Goal: Complete application form: Complete application form

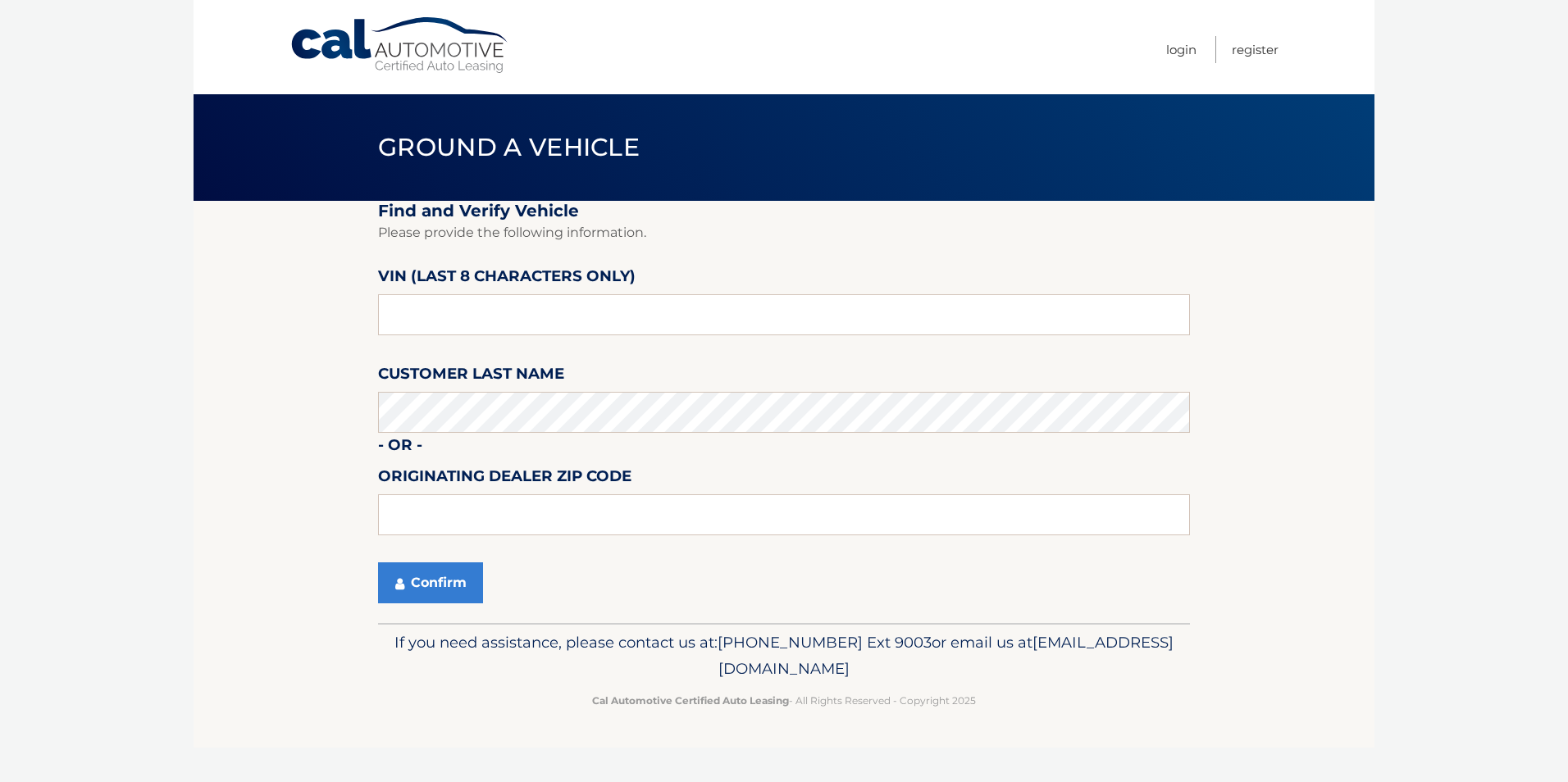
click at [421, 389] on label "Customer Last Name" at bounding box center [471, 377] width 186 height 31
click at [428, 311] on input "text" at bounding box center [783, 314] width 812 height 41
type input "PH235134"
click at [419, 586] on button "Confirm" at bounding box center [430, 583] width 105 height 41
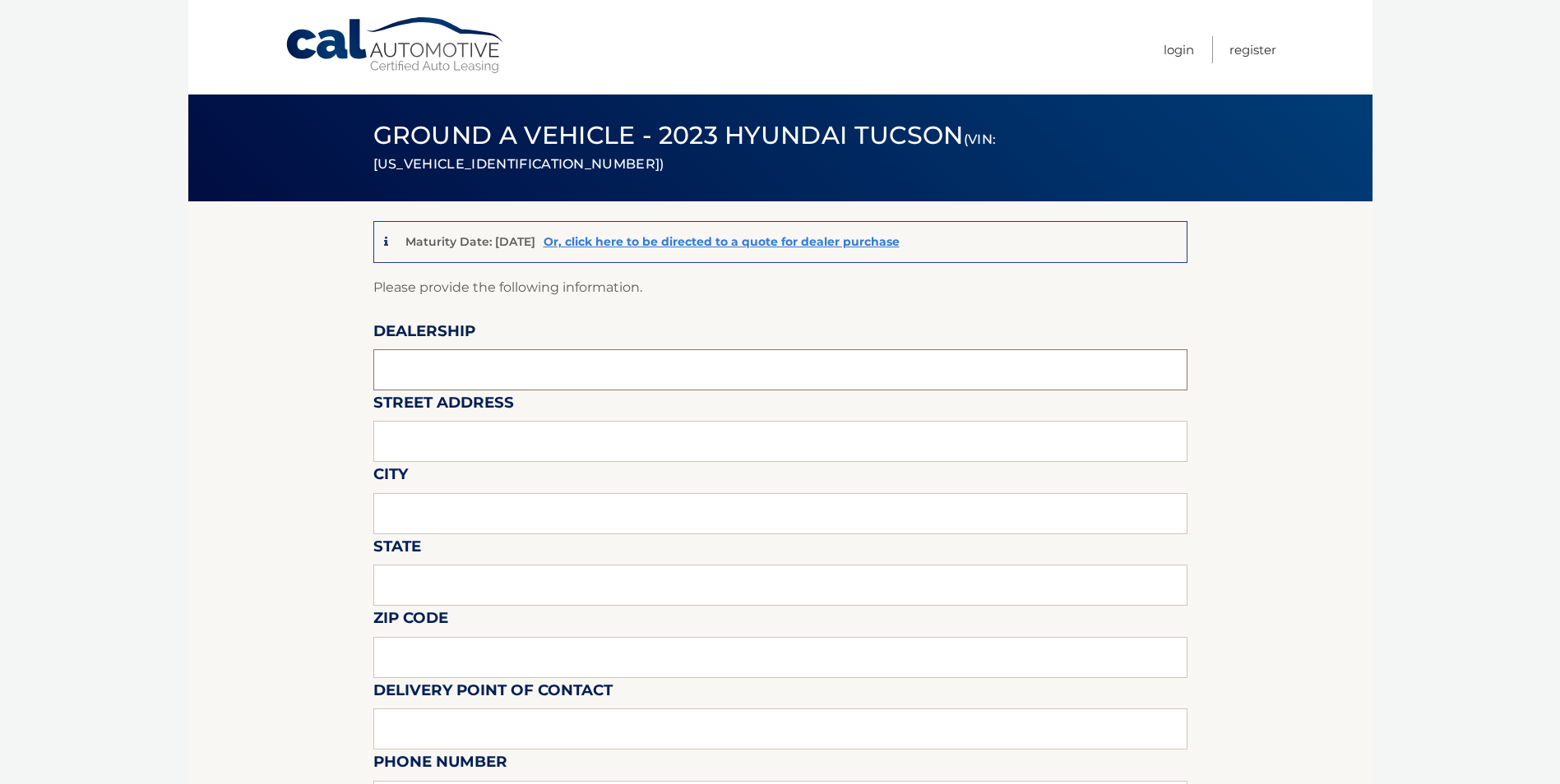
click at [451, 372] on input "text" at bounding box center [780, 370] width 814 height 41
type input "FREEHOLD HYUNDAI"
type input "4065 US 9"
type input "FREEHOLD"
type input "NEW JERSEY"
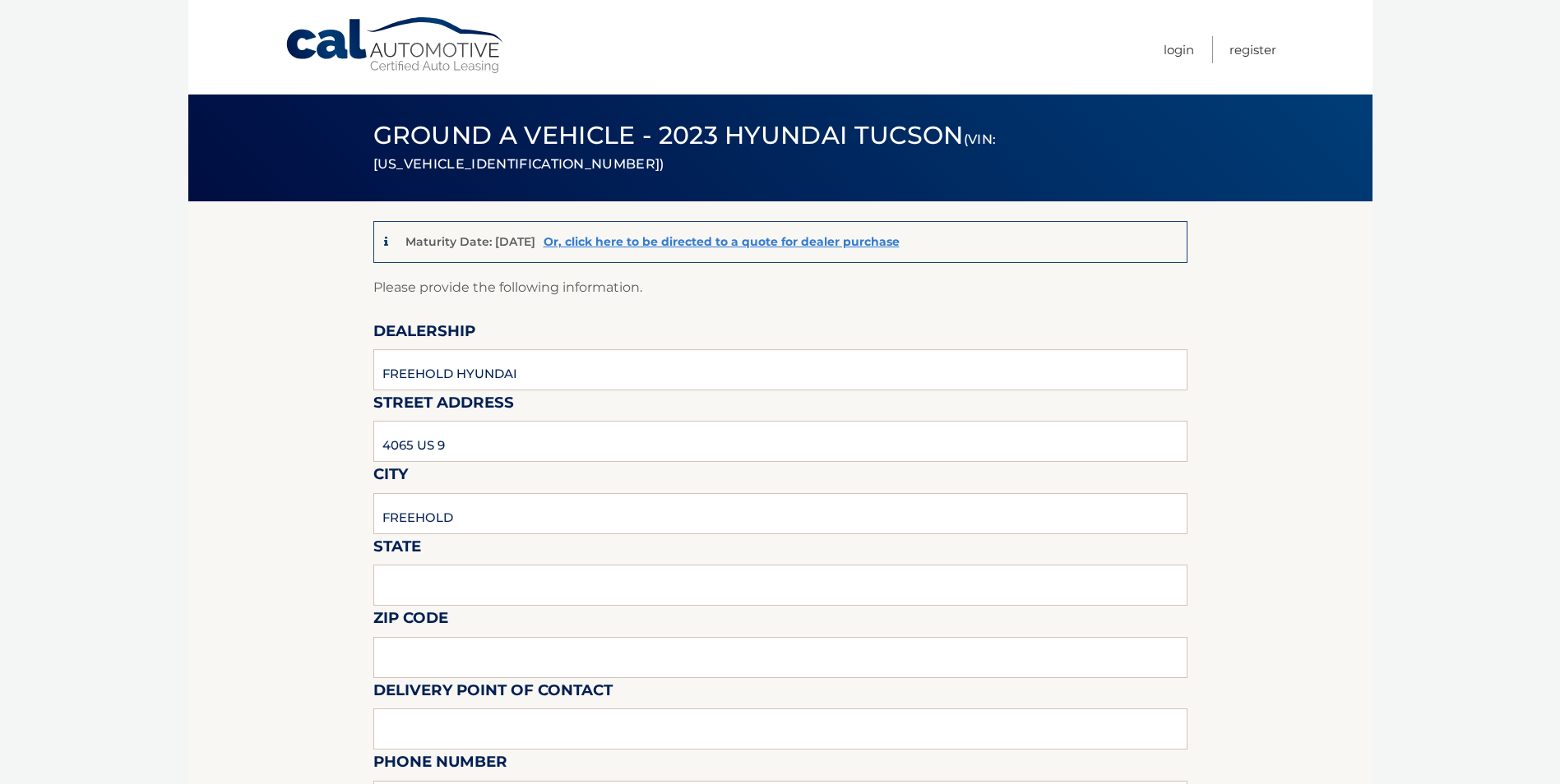
type input "07728"
type input "MIKE MACKEY"
type input "7326160589"
type input "MMACKEY@FREEHOLDHYUNDAI.COM"
type input "DAN NELSON"
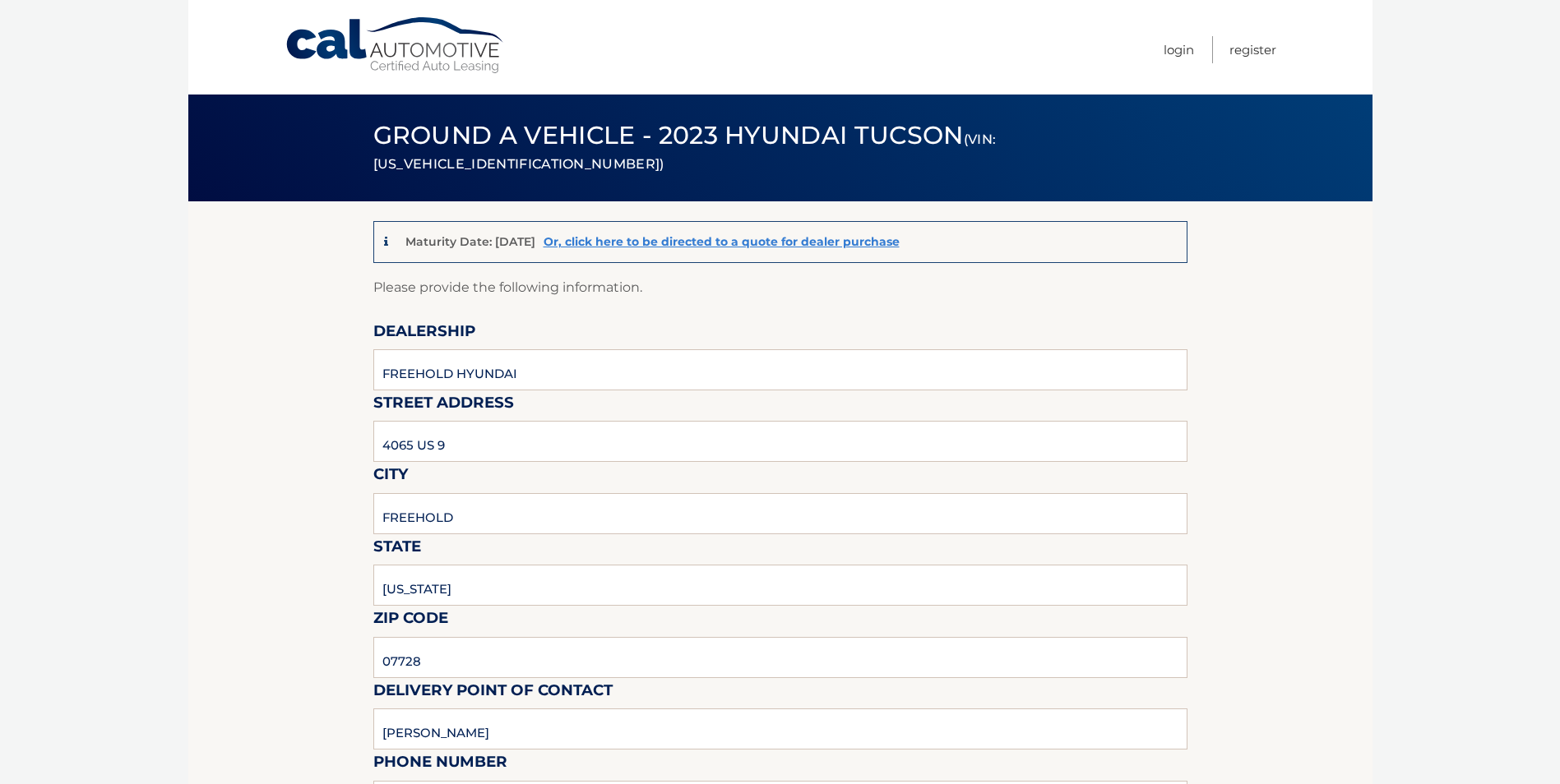
type input "9088390905"
type input "DNELSON@FREEHOLDHYUNDAI.COM"
type input "PICKUP MONDAY THRU SATURDAY 9AM TO 6PM."
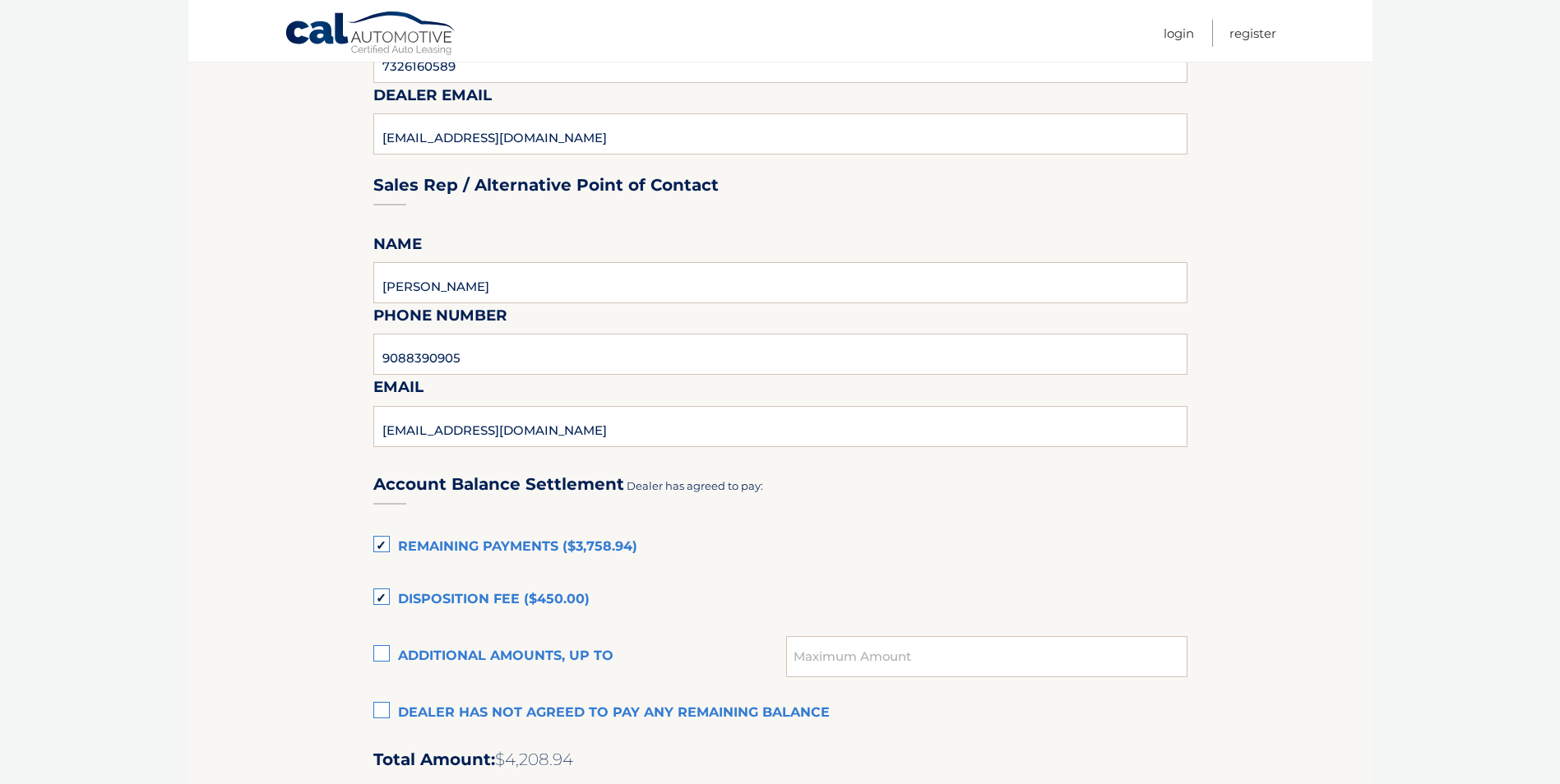
scroll to position [740, 0]
click at [381, 550] on label "Remaining Payments ($3,758.94)" at bounding box center [780, 547] width 814 height 33
click at [0, 0] on input "Remaining Payments ($3,758.94)" at bounding box center [0, 0] width 0 height 0
click at [378, 591] on label "Disposition Fee ($450.00)" at bounding box center [780, 600] width 814 height 33
click at [0, 0] on input "Disposition Fee ($450.00)" at bounding box center [0, 0] width 0 height 0
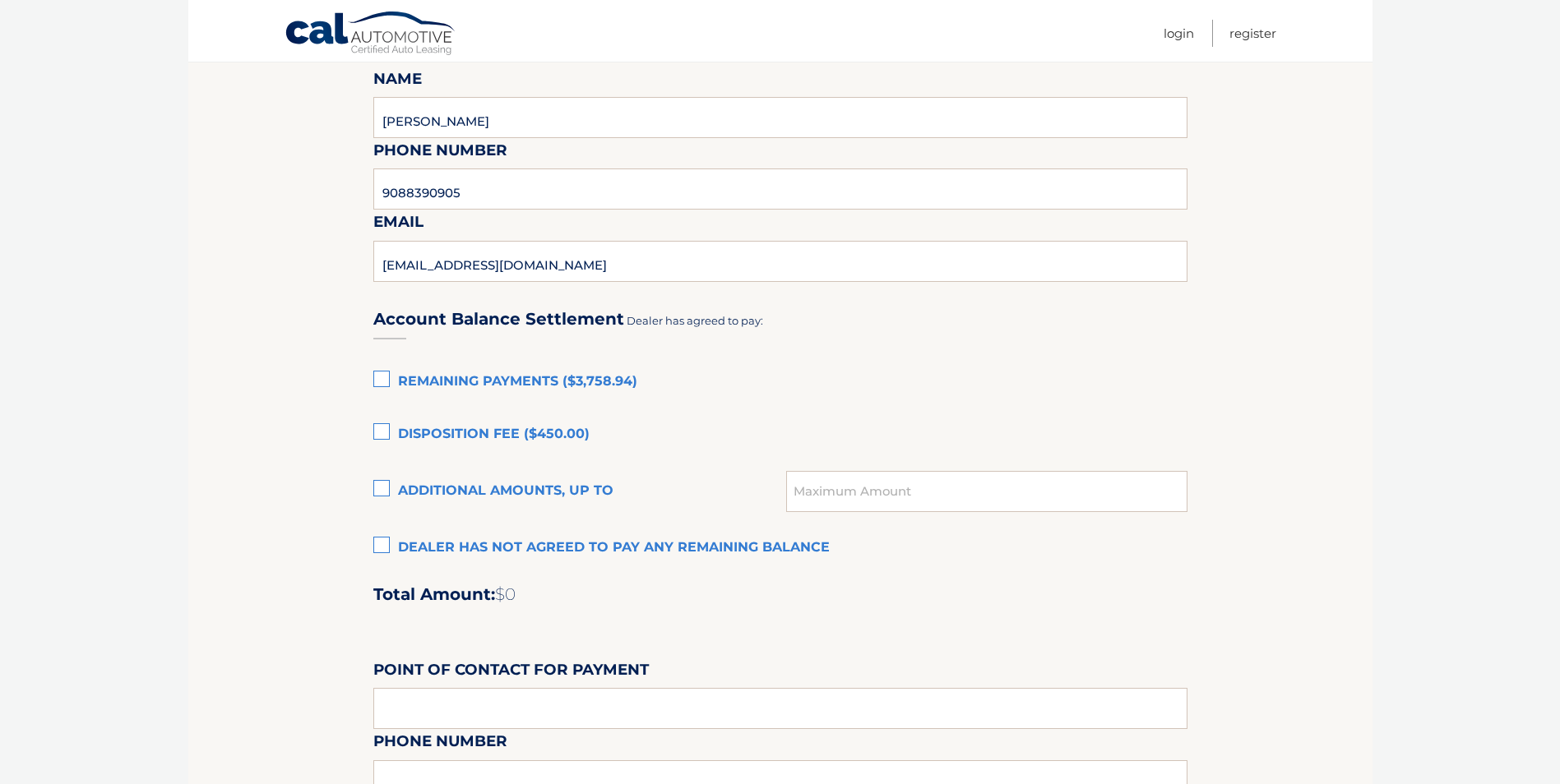
click at [384, 548] on label "Dealer has not agreed to pay any remaining balance" at bounding box center [780, 549] width 814 height 33
click at [0, 0] on input "Dealer has not agreed to pay any remaining balance" at bounding box center [0, 0] width 0 height 0
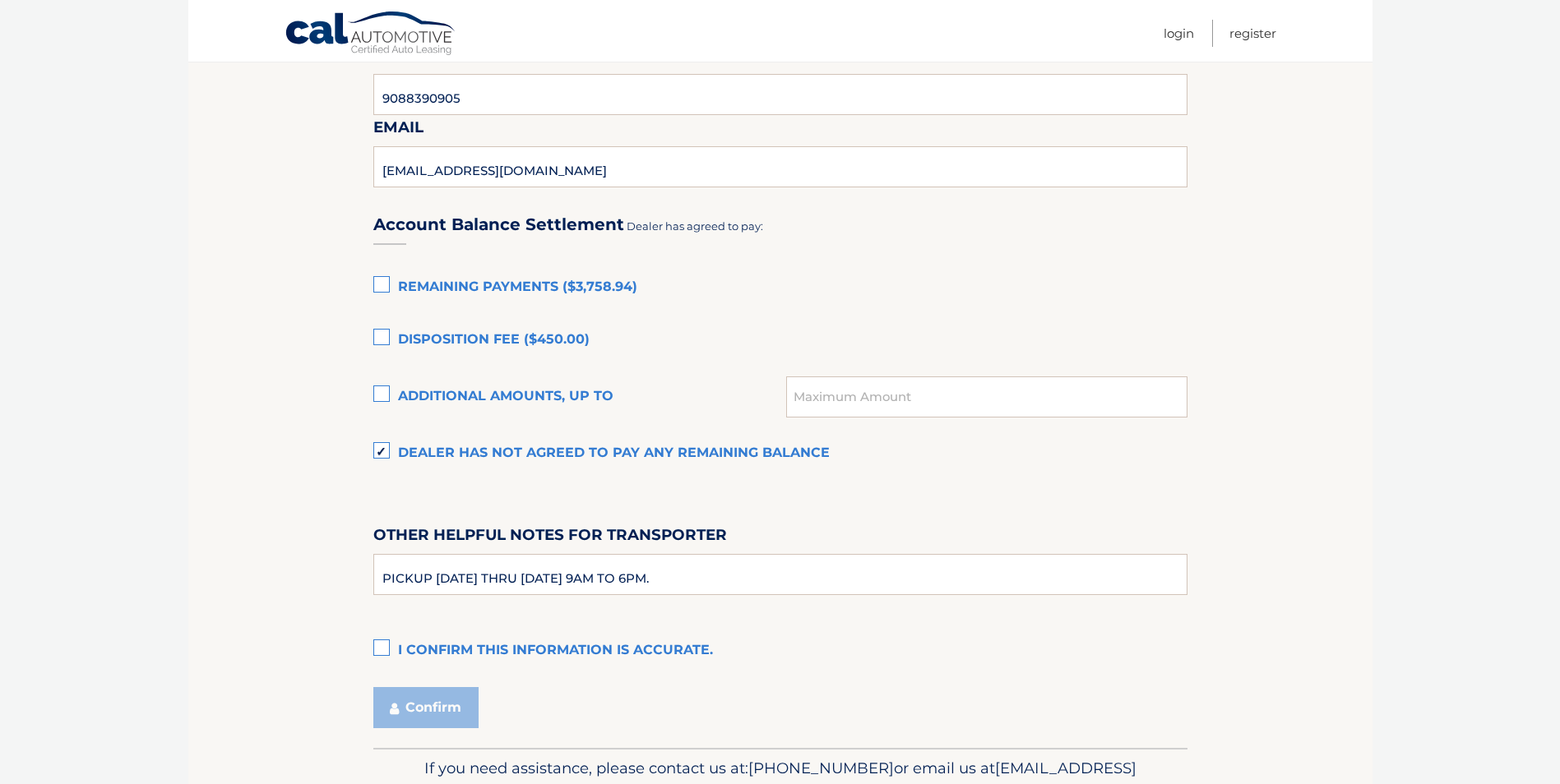
scroll to position [1088, 0]
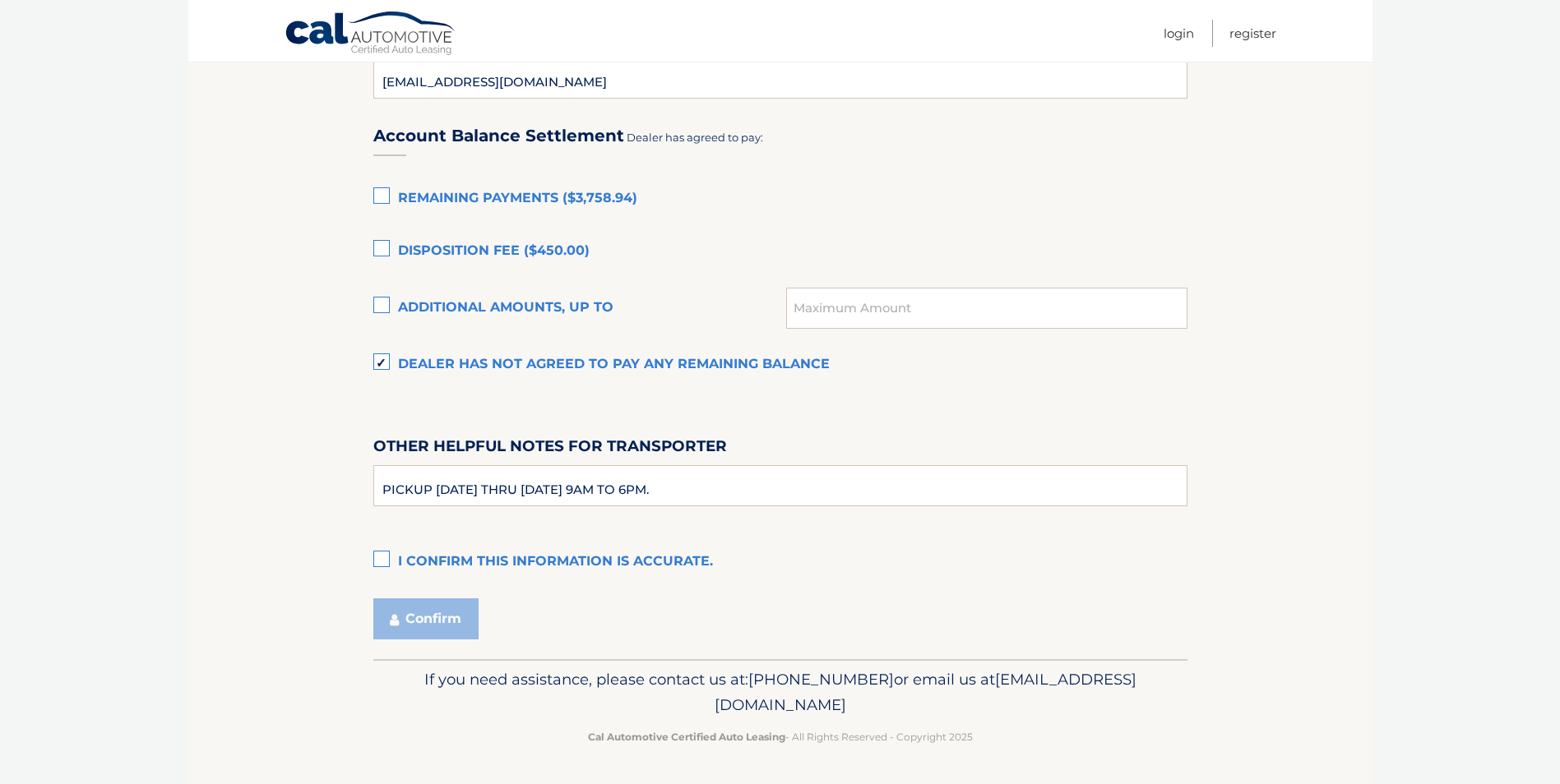
click at [377, 565] on label "I confirm this information is accurate." at bounding box center [780, 562] width 814 height 33
click at [0, 0] on input "I confirm this information is accurate." at bounding box center [0, 0] width 0 height 0
click at [436, 619] on button "Confirm" at bounding box center [426, 619] width 106 height 41
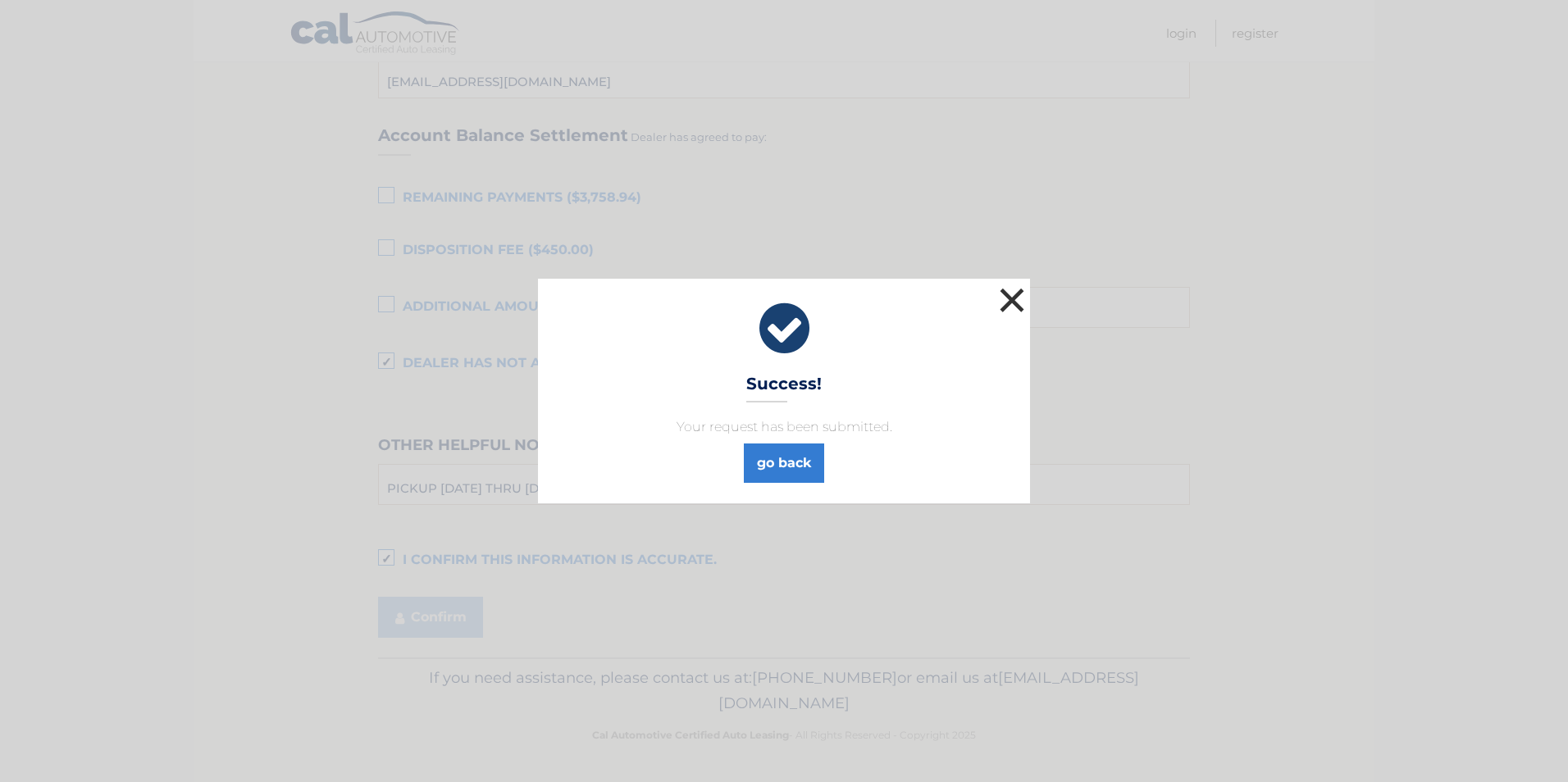
click at [1007, 303] on button "×" at bounding box center [1012, 300] width 33 height 33
